Goal: Information Seeking & Learning: Learn about a topic

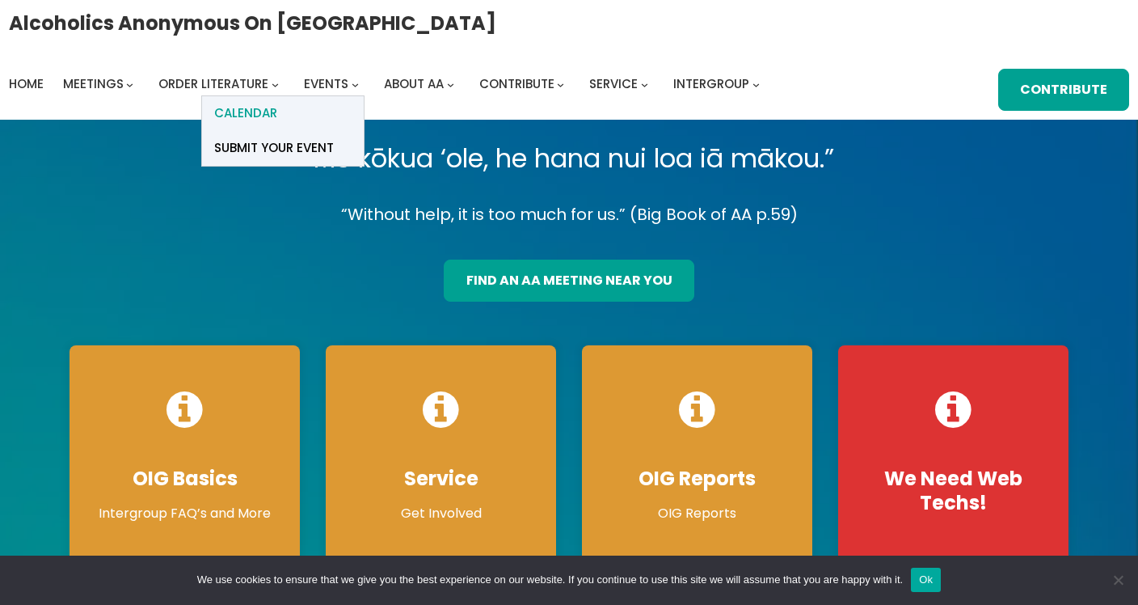
click at [277, 102] on span "Calendar" at bounding box center [245, 113] width 63 height 23
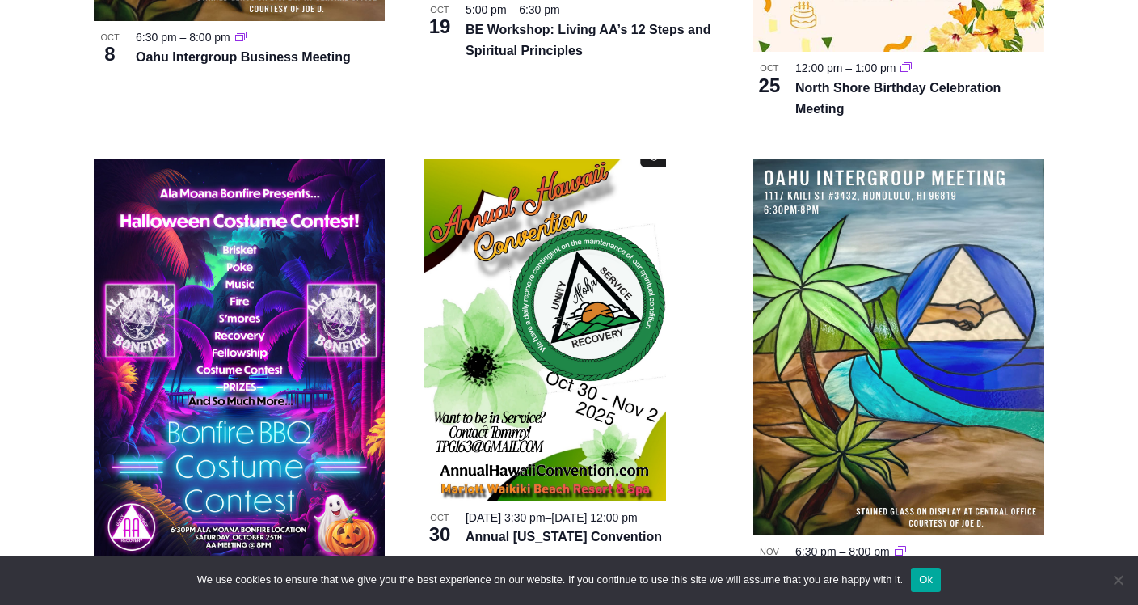
scroll to position [993, 0]
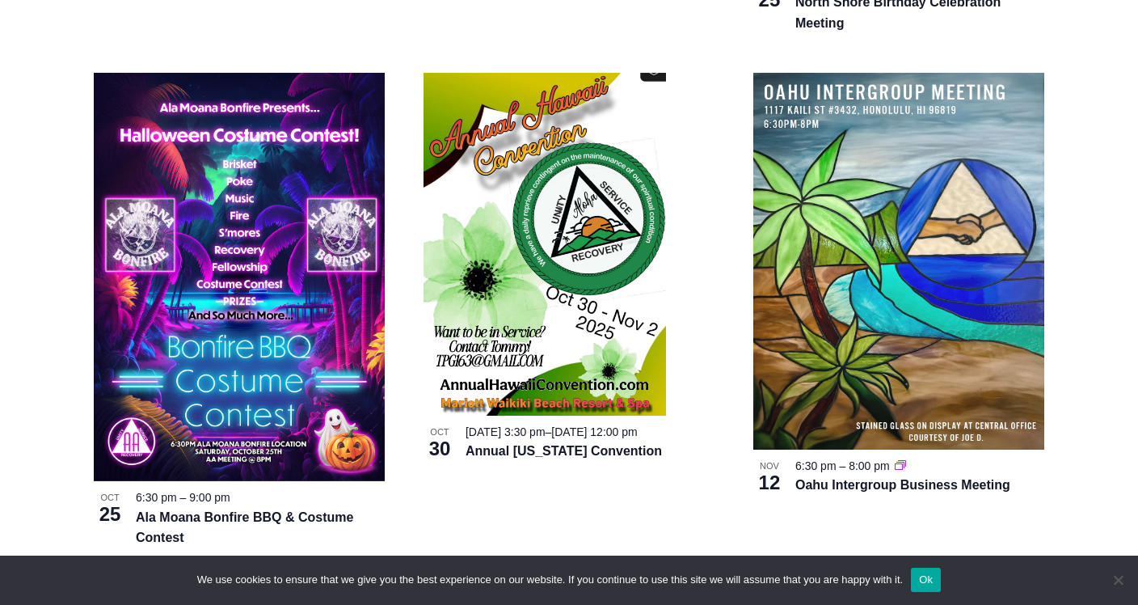
click at [933, 580] on button "Ok" at bounding box center [926, 580] width 30 height 24
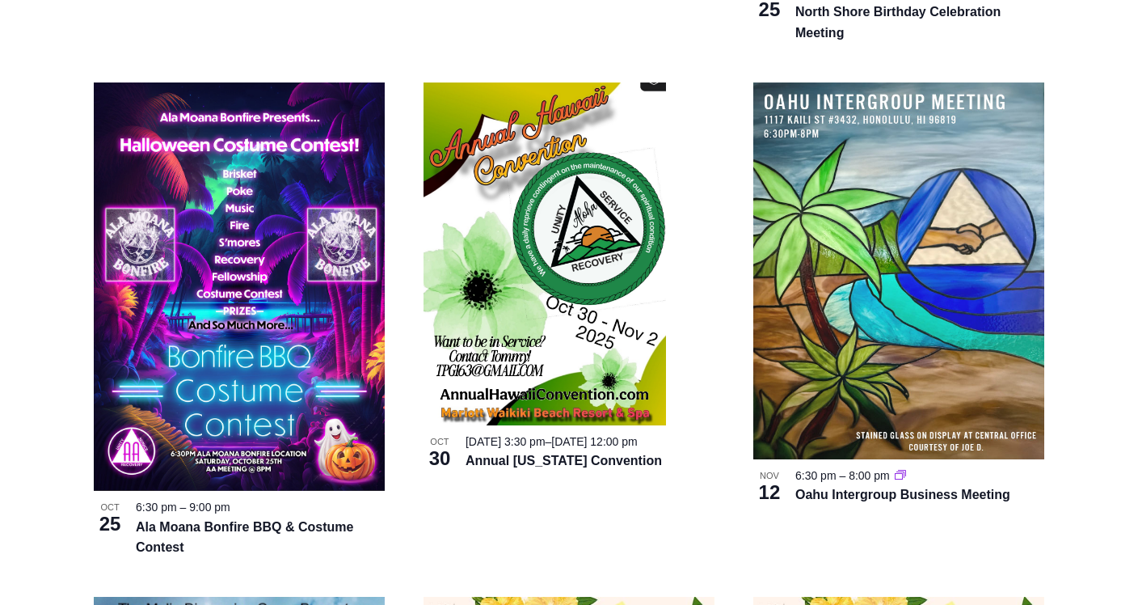
scroll to position [985, 0]
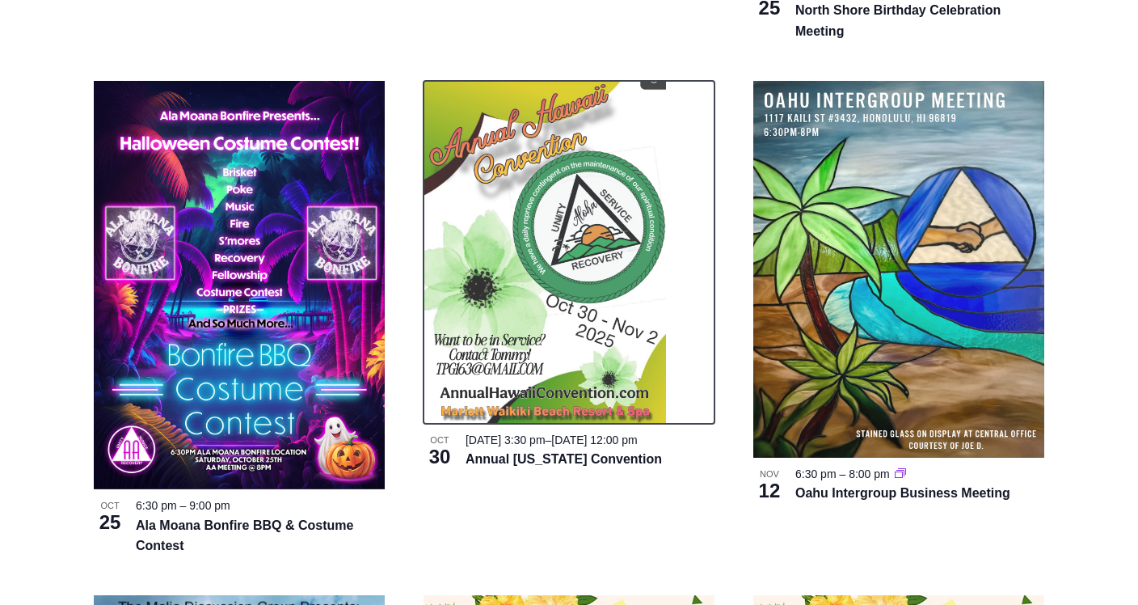
click at [564, 227] on img at bounding box center [545, 252] width 243 height 343
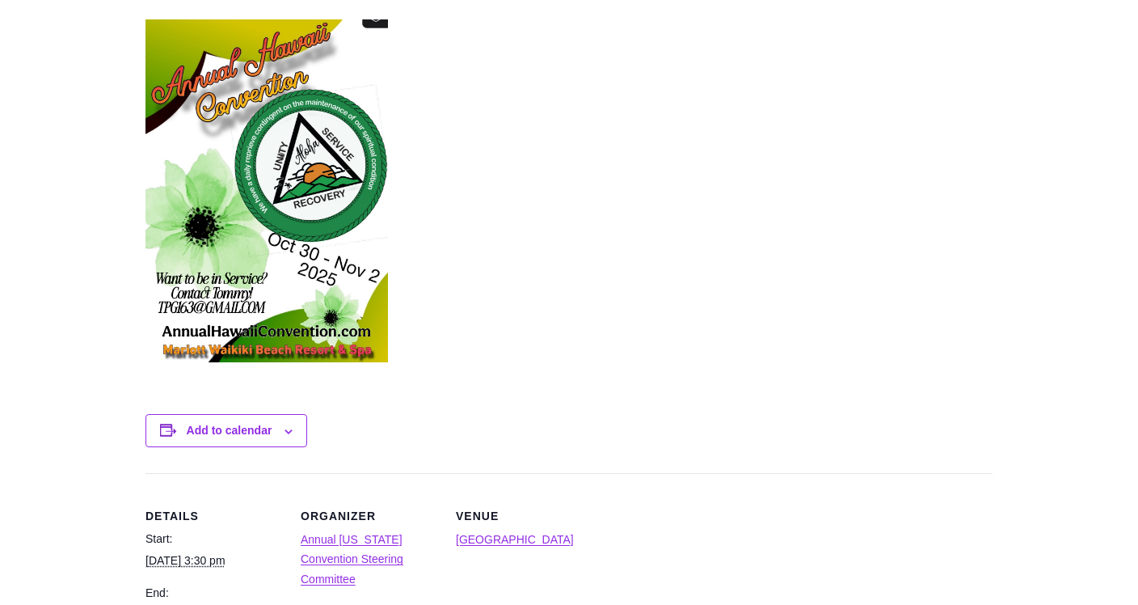
scroll to position [546, 0]
click at [294, 254] on img at bounding box center [267, 191] width 243 height 343
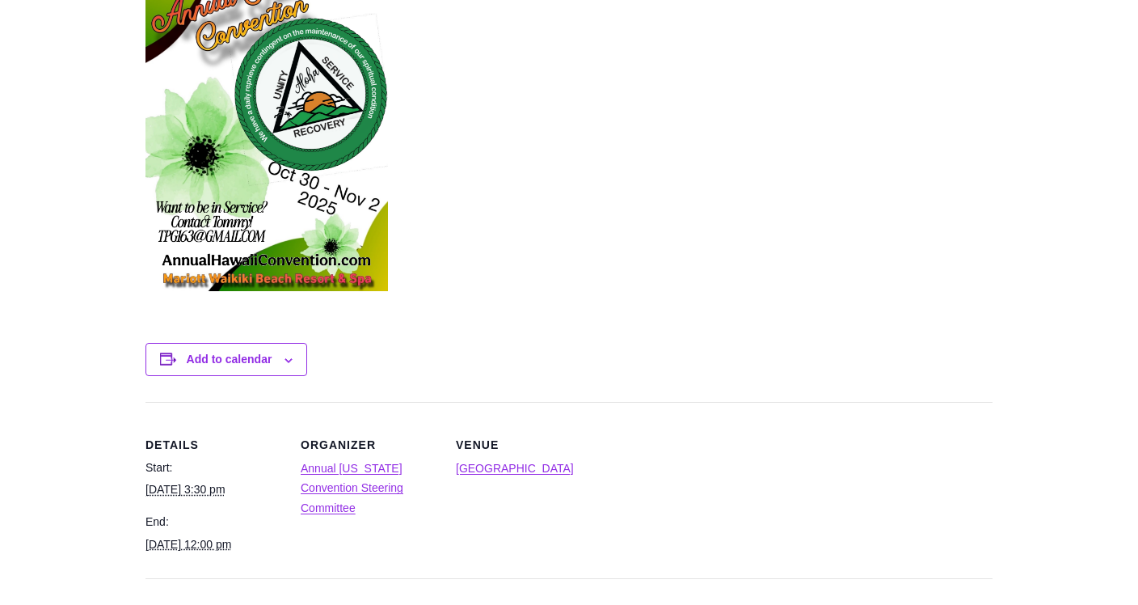
scroll to position [619, 0]
